Goal: Information Seeking & Learning: Learn about a topic

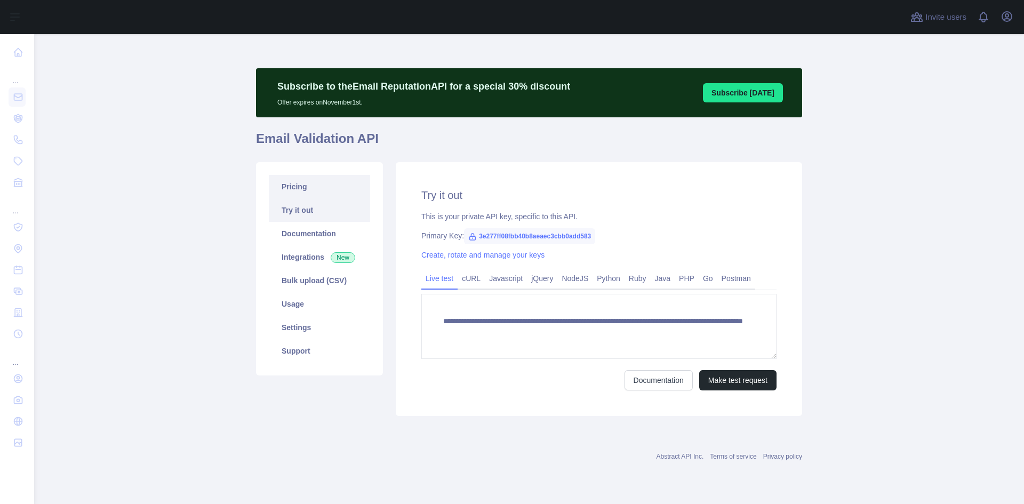
click at [291, 176] on link "Pricing" at bounding box center [319, 186] width 101 height 23
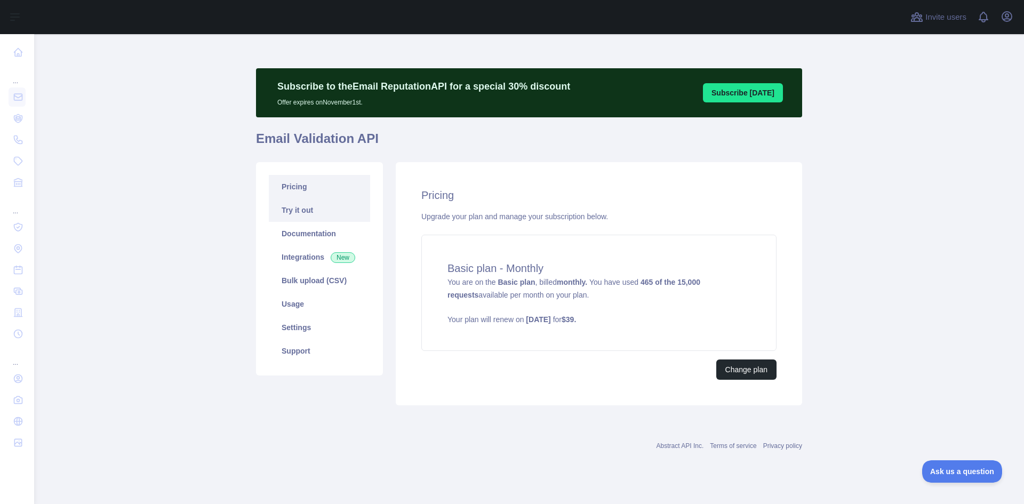
click at [293, 208] on link "Try it out" at bounding box center [319, 209] width 101 height 23
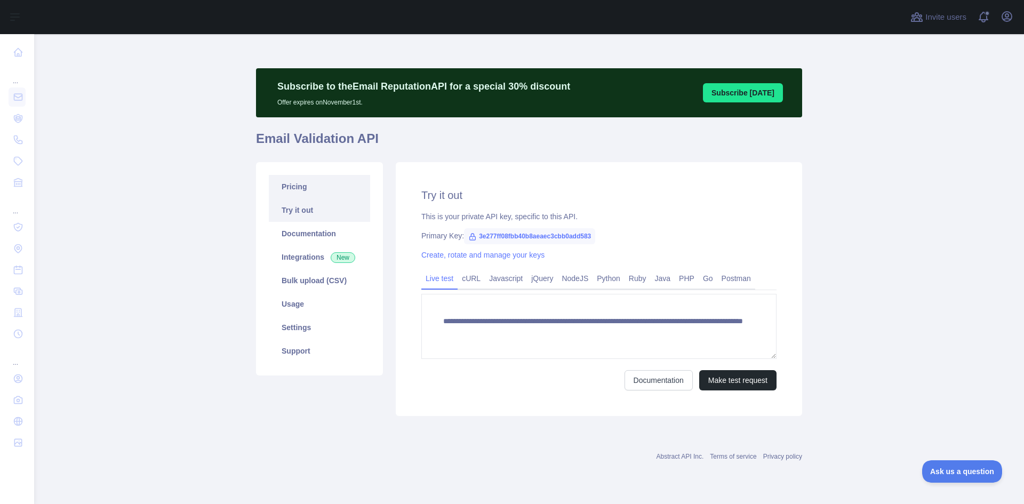
click at [300, 195] on link "Pricing" at bounding box center [319, 186] width 101 height 23
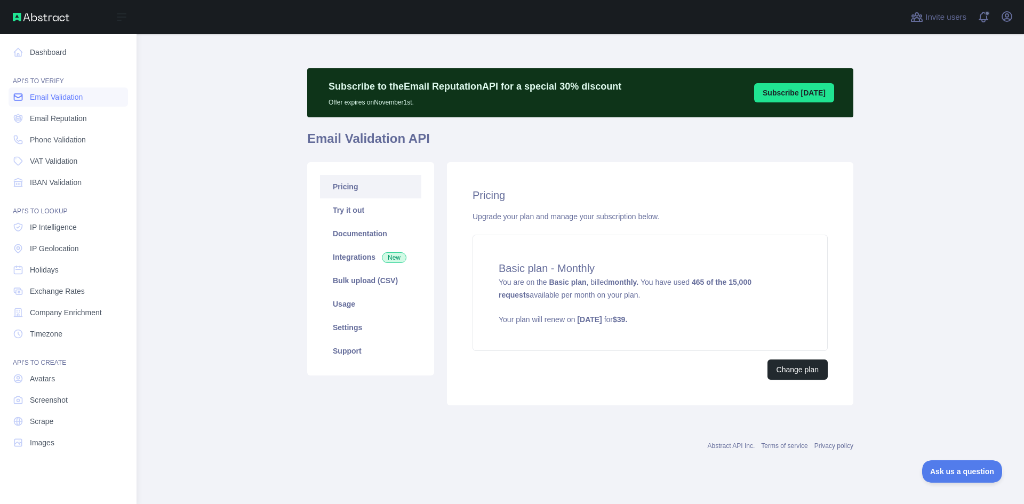
click at [51, 100] on span "Email Validation" at bounding box center [56, 97] width 53 height 11
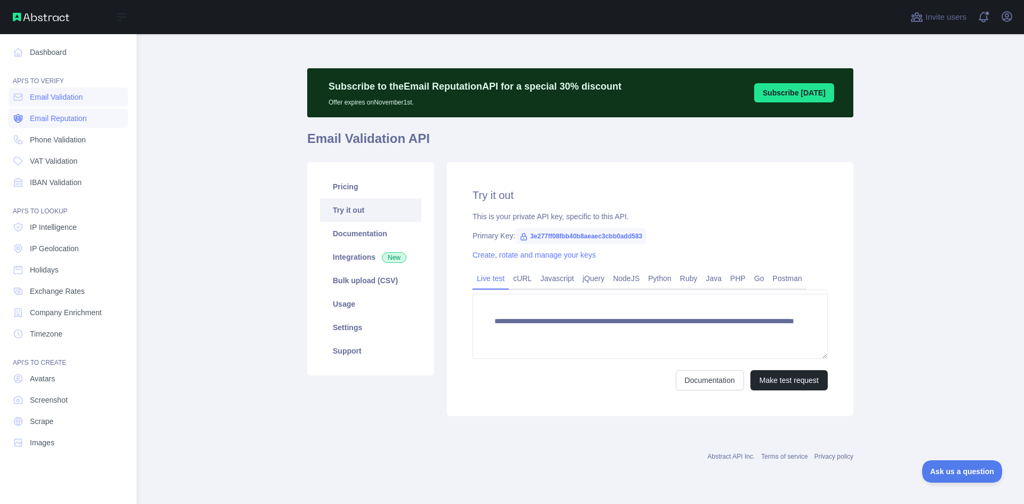
click at [57, 111] on link "Email Reputation" at bounding box center [69, 118] width 120 height 19
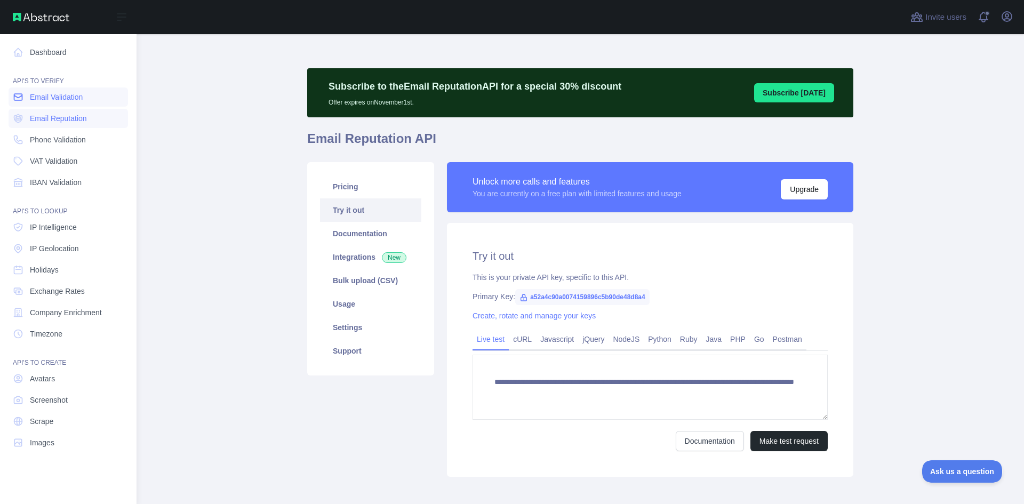
click at [66, 97] on span "Email Validation" at bounding box center [56, 97] width 53 height 11
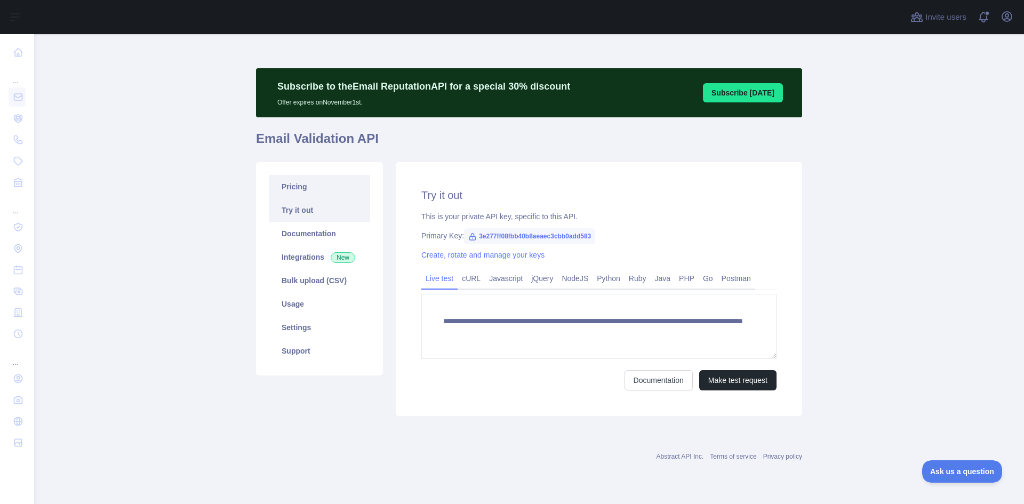
click at [325, 181] on link "Pricing" at bounding box center [319, 186] width 101 height 23
